Goal: Task Accomplishment & Management: Manage account settings

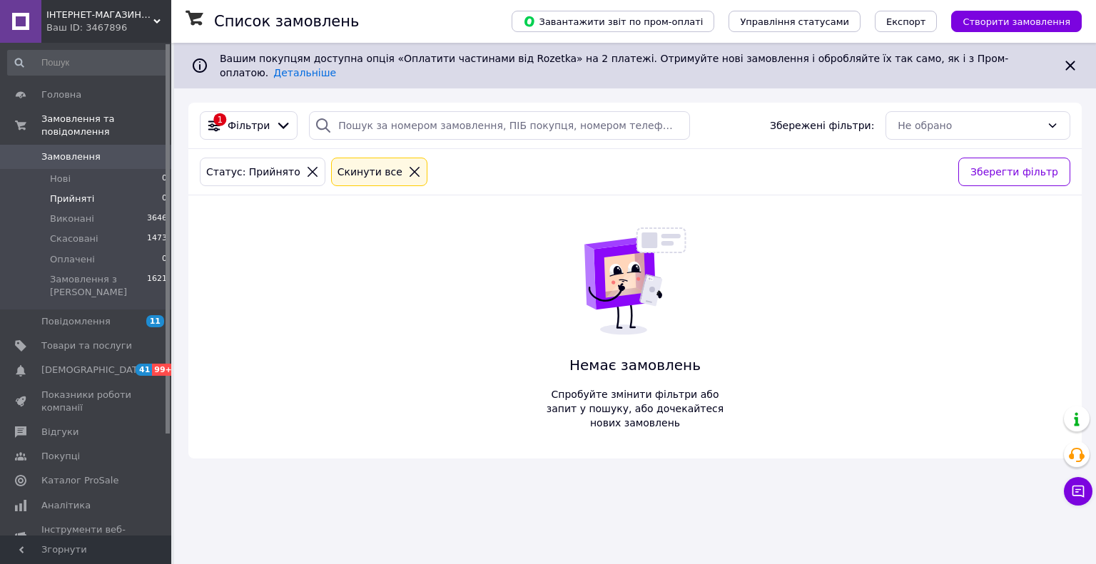
click at [100, 33] on div "Ваш ID: 3467896" at bounding box center [108, 27] width 125 height 13
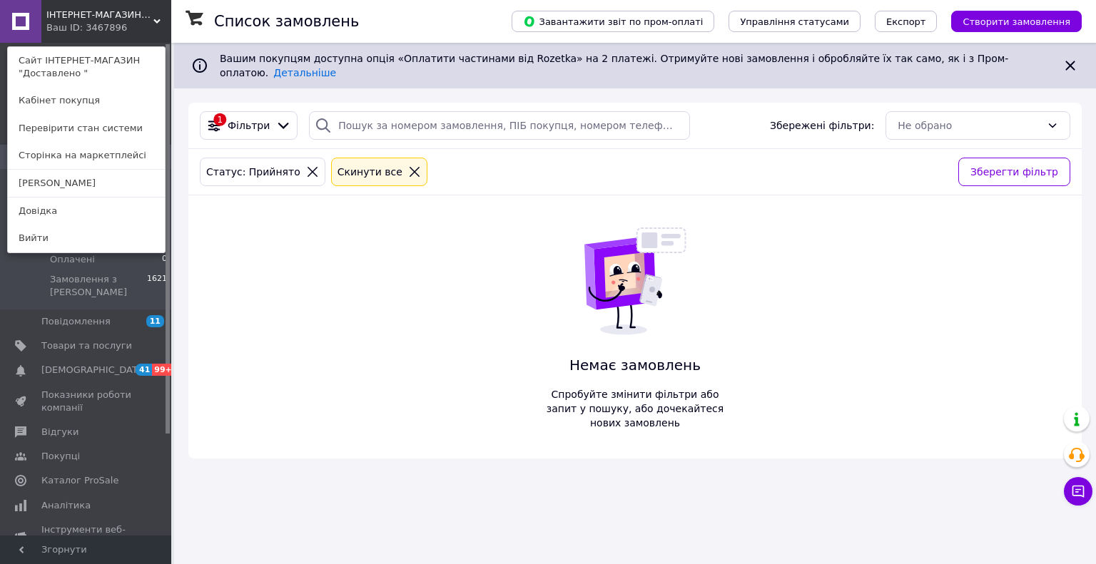
click at [94, 61] on link "Сайт ІНТЕРНЕТ-МАГАЗИН "Доставлено "" at bounding box center [86, 67] width 157 height 40
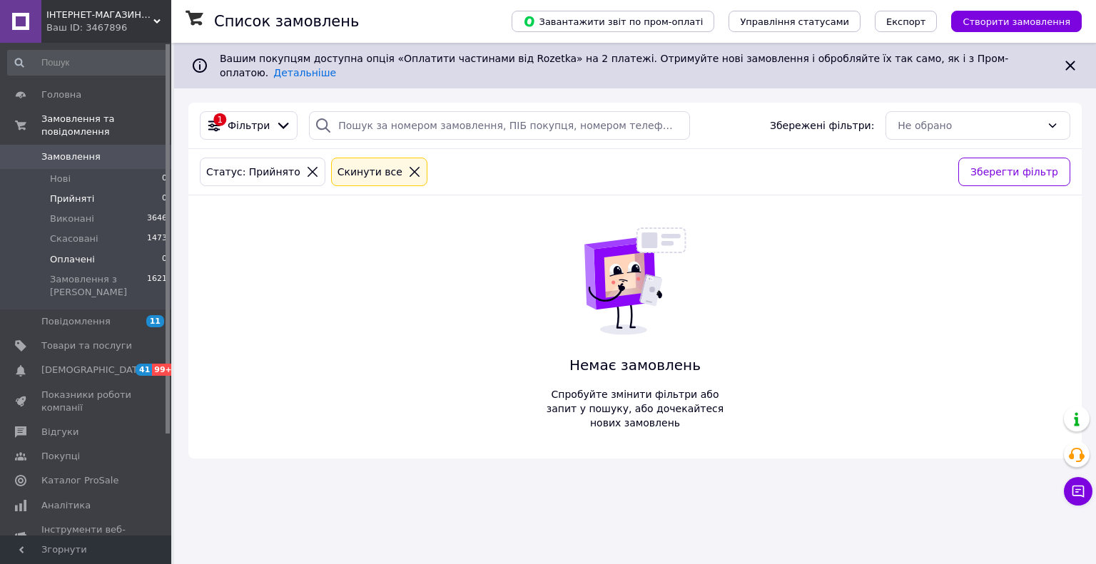
click at [91, 252] on li "Оплачені 0" at bounding box center [88, 260] width 176 height 20
click at [66, 173] on span "Нові" at bounding box center [60, 179] width 21 height 13
click at [66, 193] on span "Прийняті" at bounding box center [72, 199] width 44 height 13
click at [68, 193] on span "Прийняті" at bounding box center [72, 199] width 44 height 13
click at [78, 171] on li "Нові 0" at bounding box center [88, 179] width 176 height 20
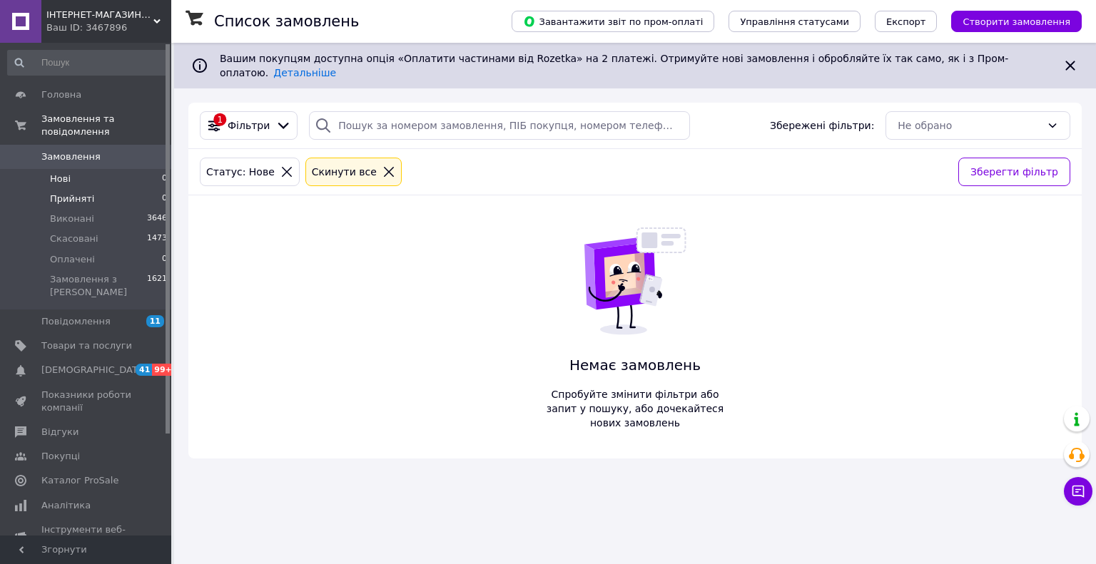
click at [79, 193] on span "Прийняті" at bounding box center [72, 199] width 44 height 13
click at [68, 253] on span "Оплачені" at bounding box center [72, 259] width 45 height 13
click at [71, 213] on span "Виконані" at bounding box center [72, 219] width 44 height 13
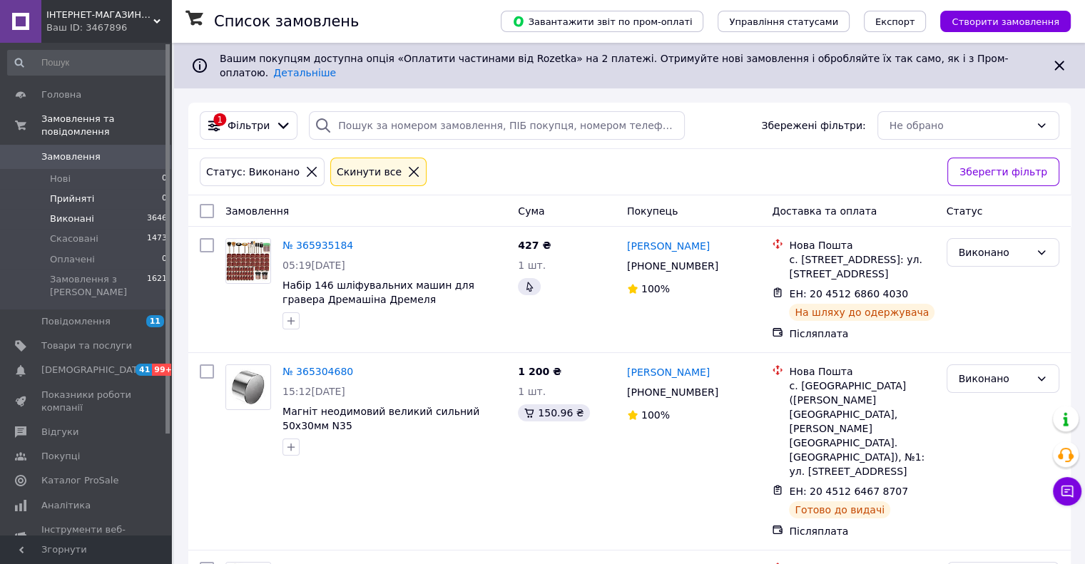
click at [65, 193] on span "Прийняті" at bounding box center [72, 199] width 44 height 13
click at [71, 169] on li "Нові 0" at bounding box center [88, 179] width 176 height 20
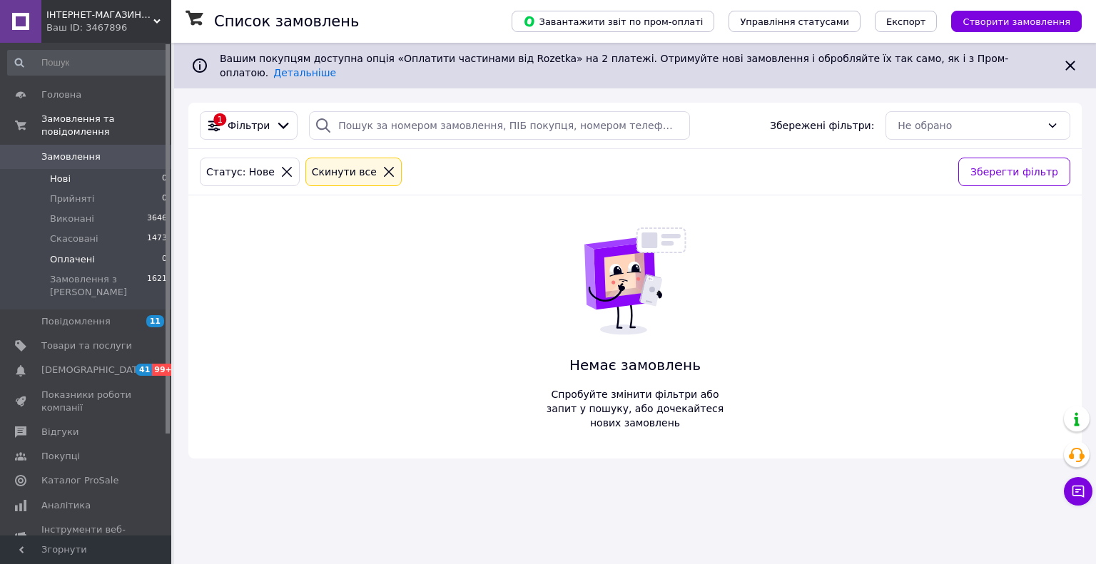
click at [86, 253] on span "Оплачені" at bounding box center [72, 259] width 45 height 13
click at [392, 164] on div "Cкинути все" at bounding box center [379, 172] width 89 height 16
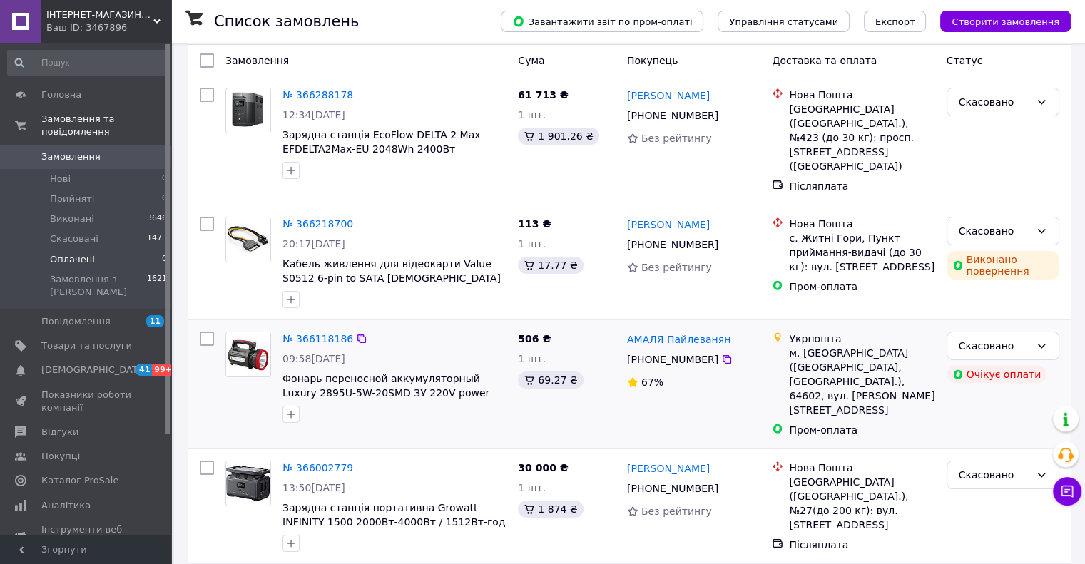
scroll to position [143, 0]
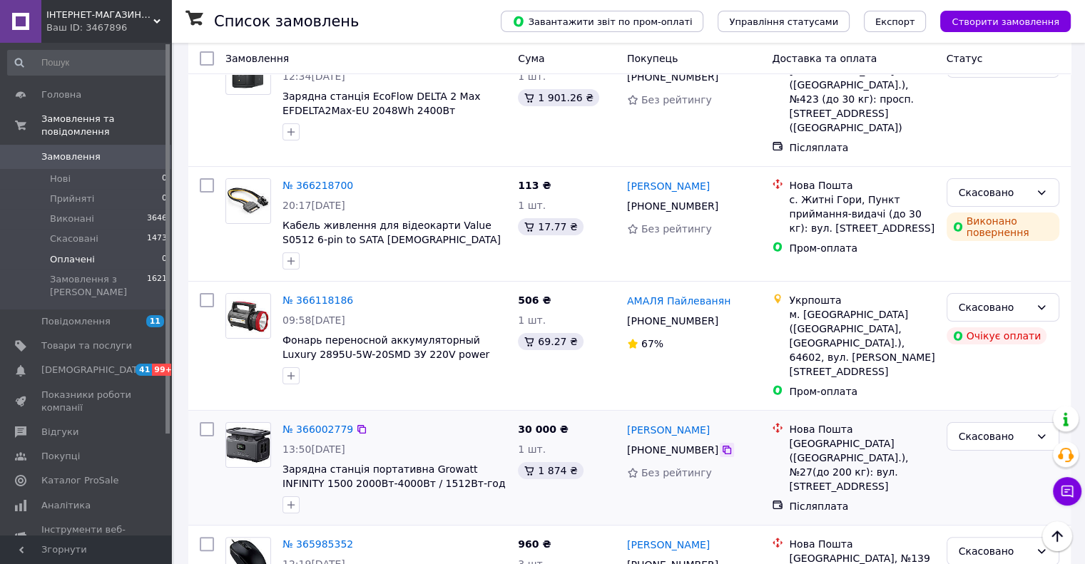
click at [721, 445] on icon at bounding box center [726, 450] width 11 height 11
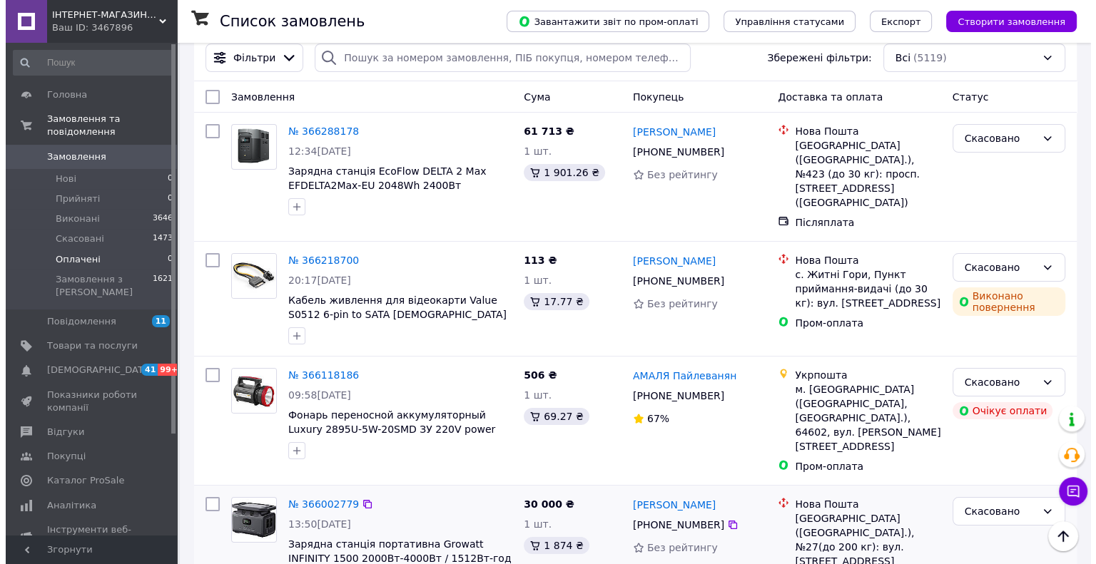
scroll to position [0, 0]
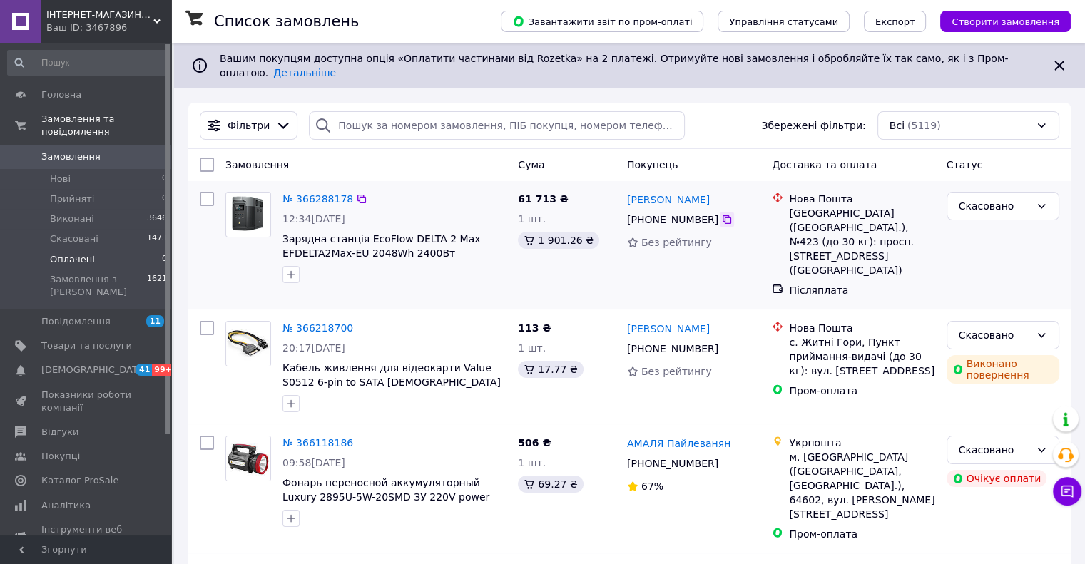
click at [721, 214] on icon at bounding box center [726, 219] width 11 height 11
click at [1007, 152] on div "Статус" at bounding box center [1003, 165] width 124 height 26
click at [80, 193] on span "Прийняті" at bounding box center [72, 199] width 44 height 13
